Goal: Book appointment/travel/reservation

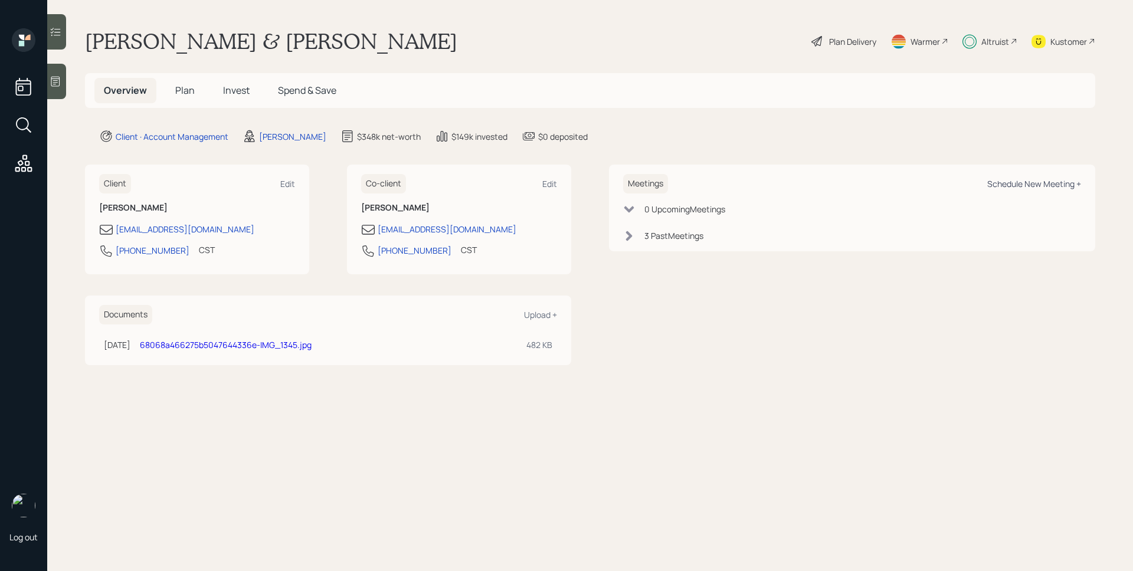
click at [1052, 182] on div "Schedule New Meeting +" at bounding box center [1034, 183] width 94 height 11
select select "d946c976-65aa-4529-ac9d-02c4f1114fc0"
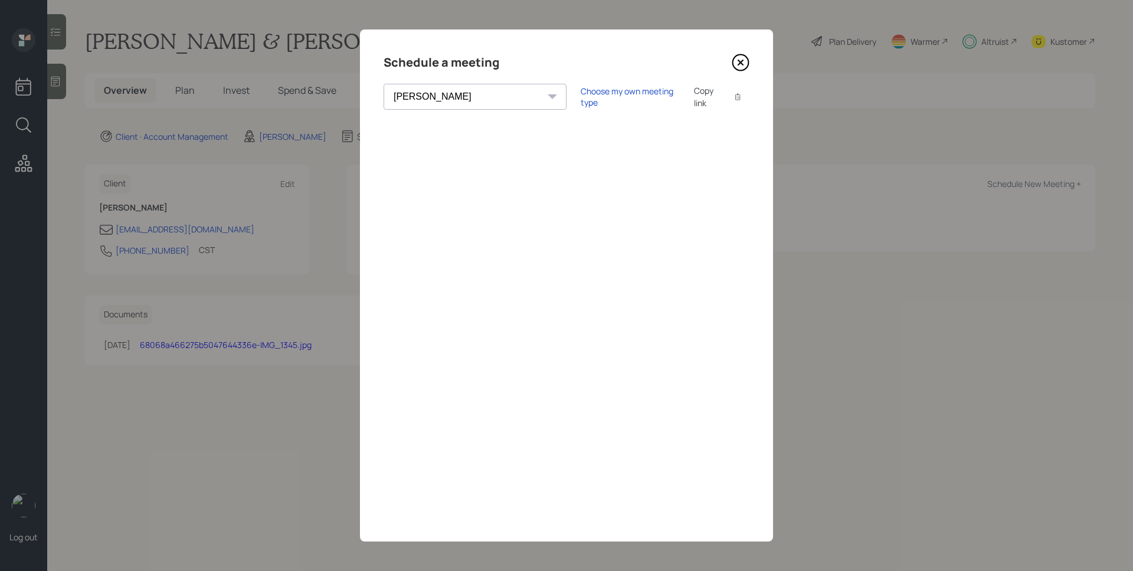
click at [745, 62] on icon at bounding box center [741, 63] width 18 height 18
